Goal: Transaction & Acquisition: Subscribe to service/newsletter

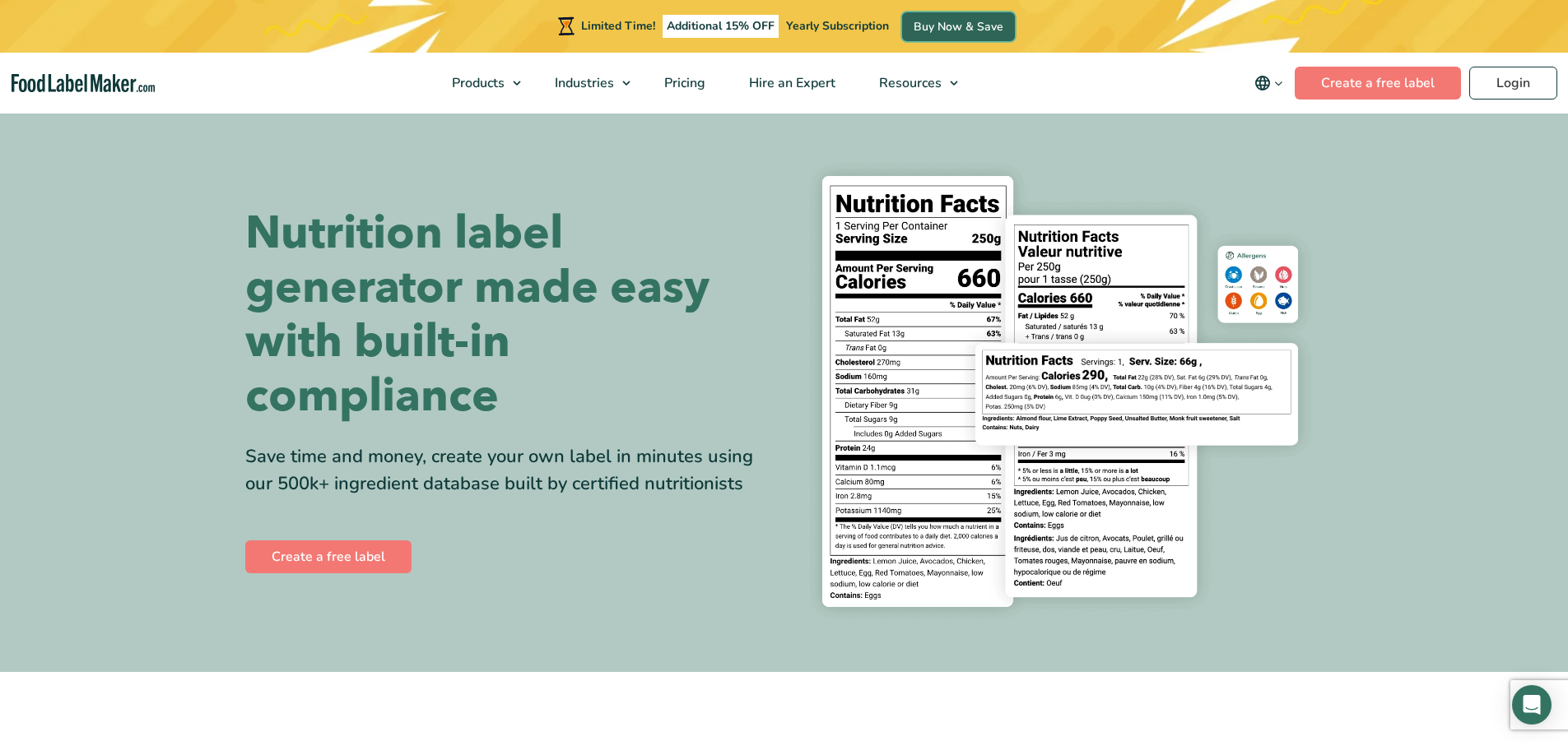
click at [953, 20] on link "Buy Now & Save" at bounding box center [958, 26] width 113 height 29
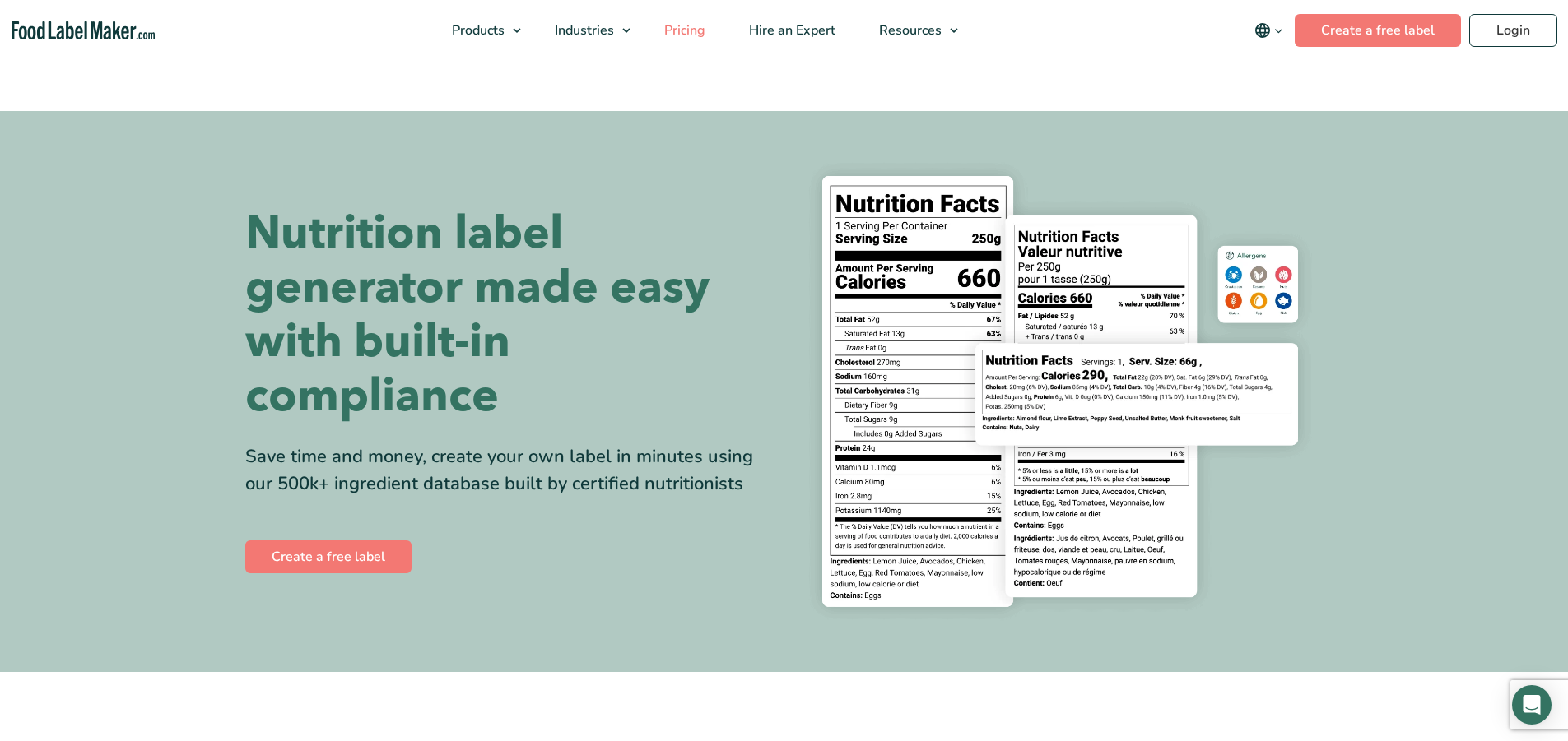
click at [695, 29] on span "Pricing" at bounding box center [683, 30] width 48 height 18
